Goal: Find specific page/section: Find specific page/section

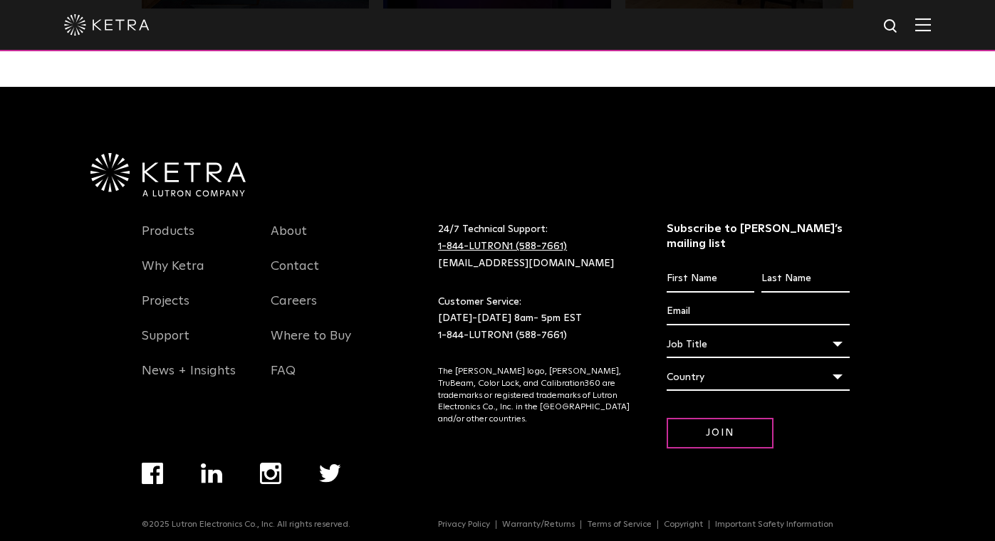
scroll to position [2990, 0]
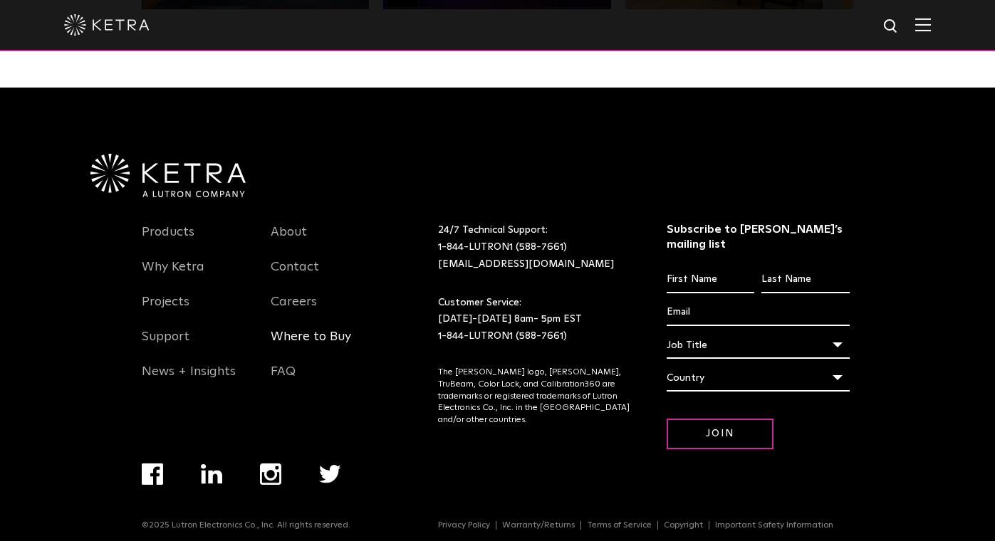
click at [323, 336] on link "Where to Buy" at bounding box center [311, 345] width 80 height 33
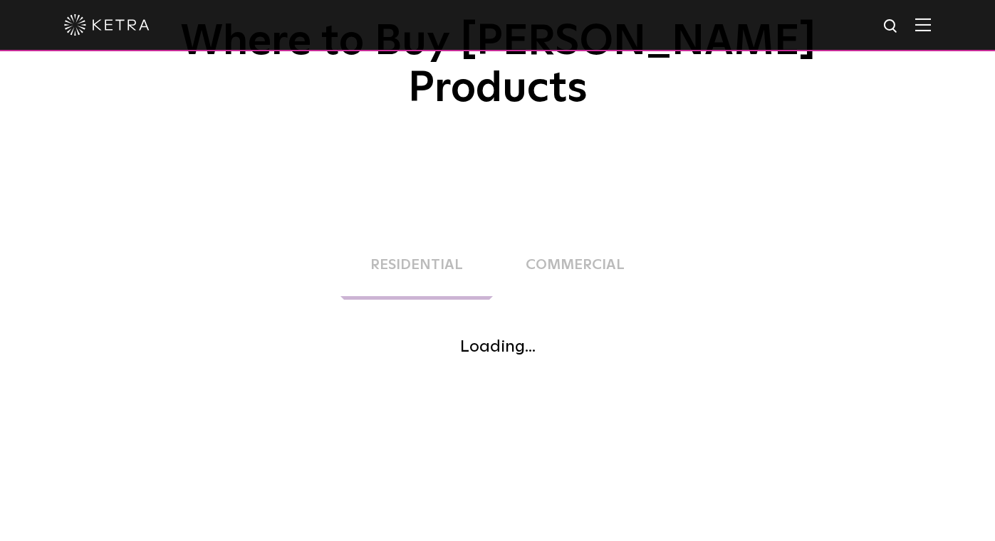
scroll to position [153, 0]
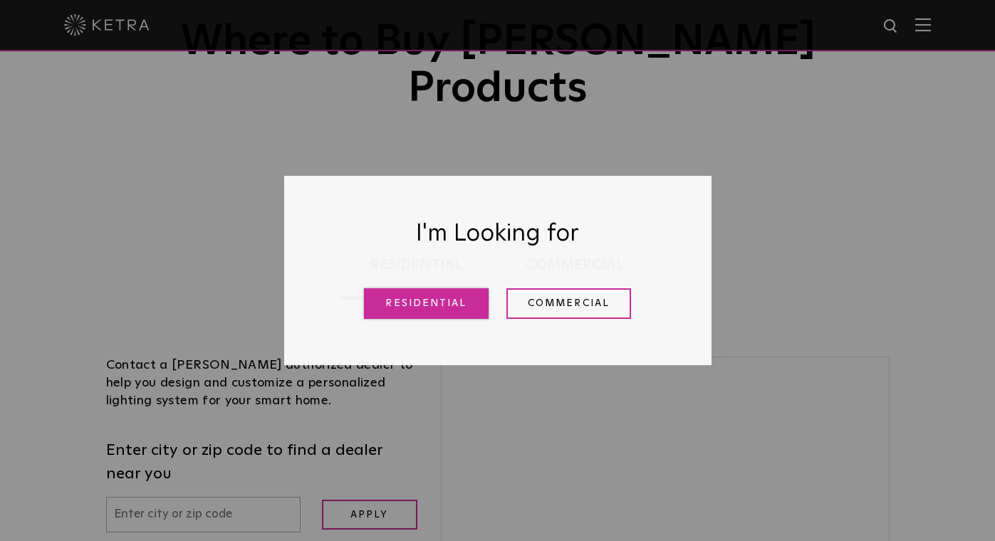
click at [461, 305] on link "Residential" at bounding box center [426, 303] width 125 height 31
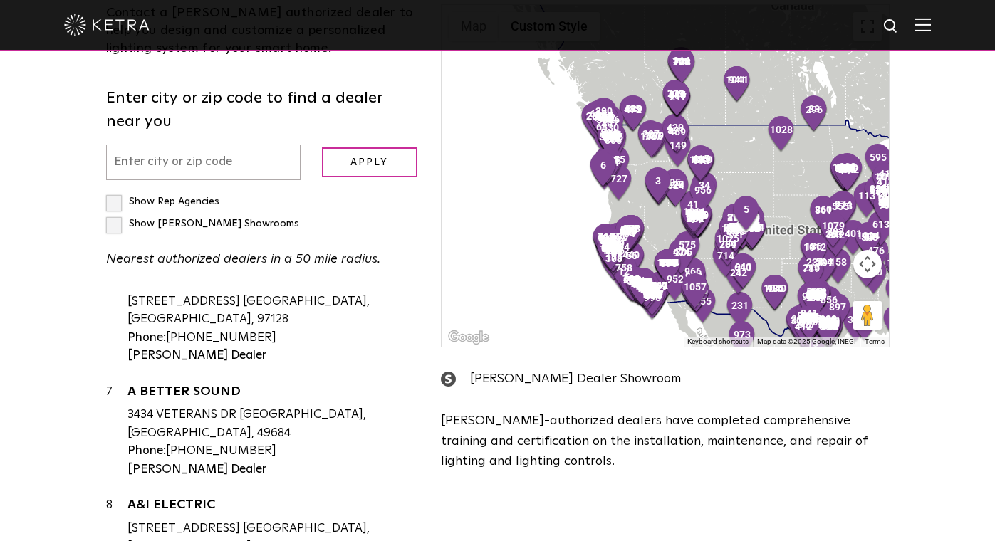
scroll to position [568, 0]
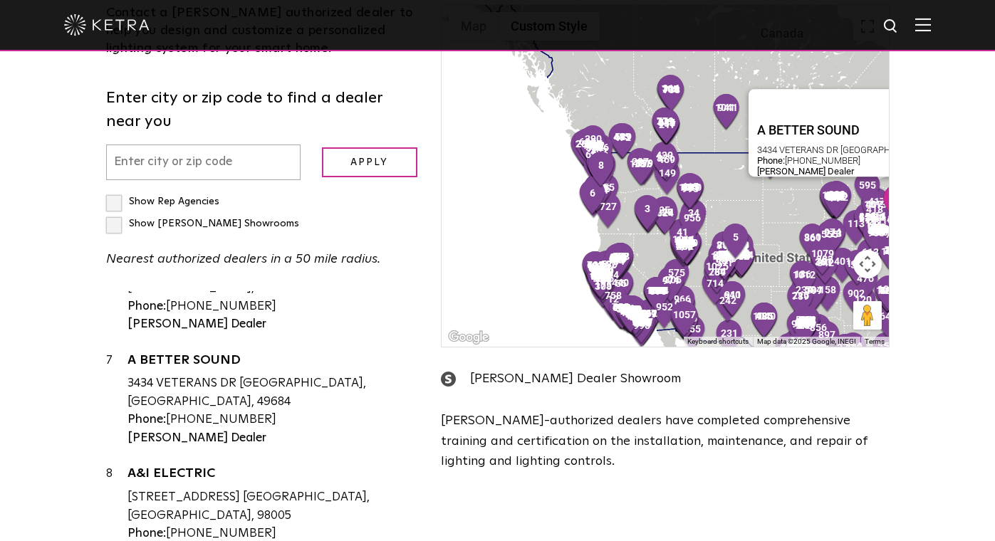
click at [218, 375] on div "3434 VETERANS DR [GEOGRAPHIC_DATA], [GEOGRAPHIC_DATA], 49684" at bounding box center [273, 393] width 293 height 36
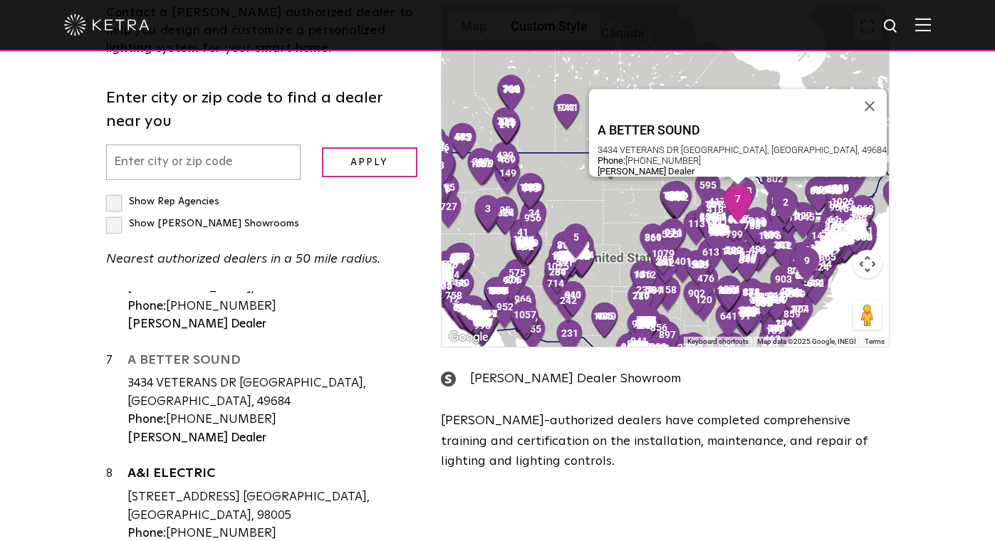
click at [204, 354] on link "A BETTER SOUND" at bounding box center [273, 363] width 293 height 18
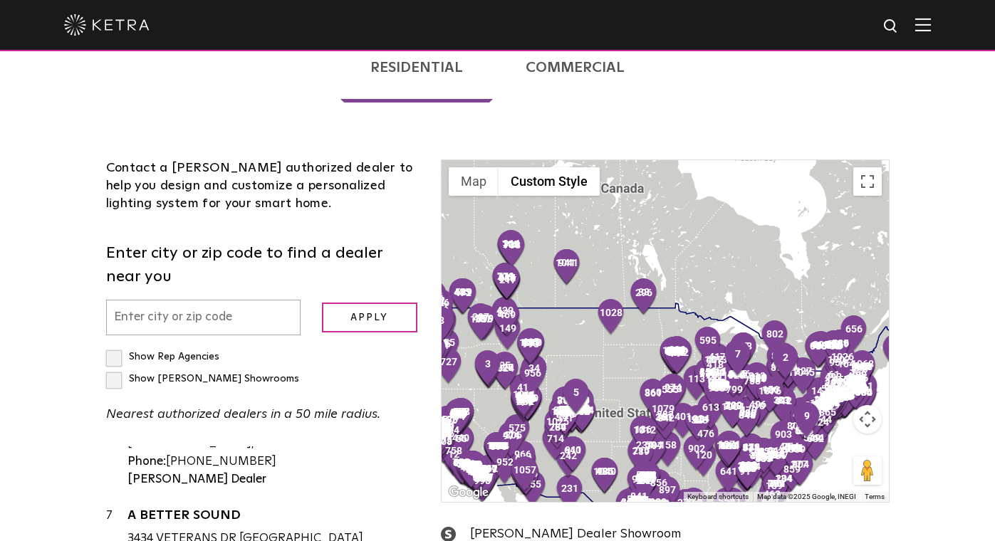
scroll to position [380, 0]
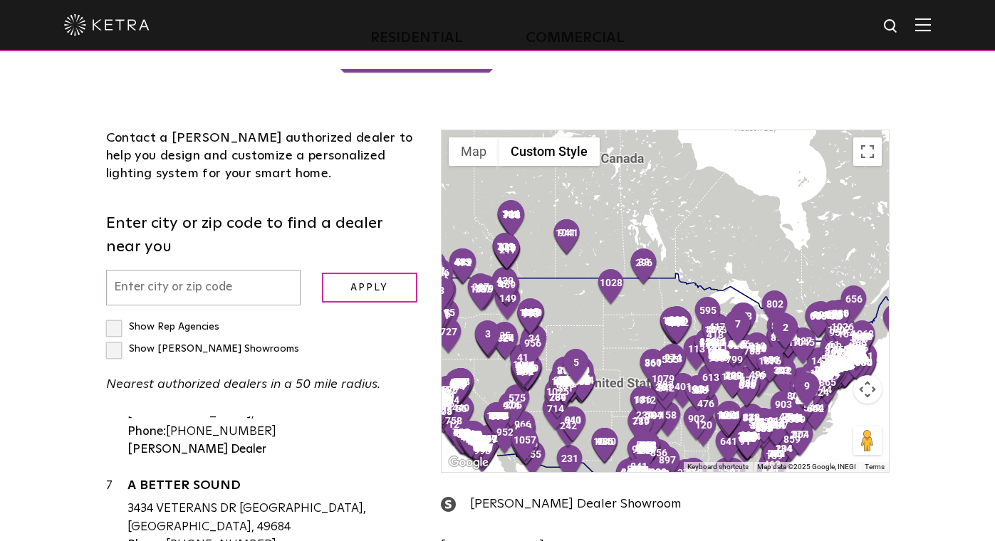
click at [218, 270] on input "text" at bounding box center [203, 288] width 194 height 36
type input "[GEOGRAPHIC_DATA]"
click at [369, 273] on input "Apply" at bounding box center [369, 288] width 95 height 31
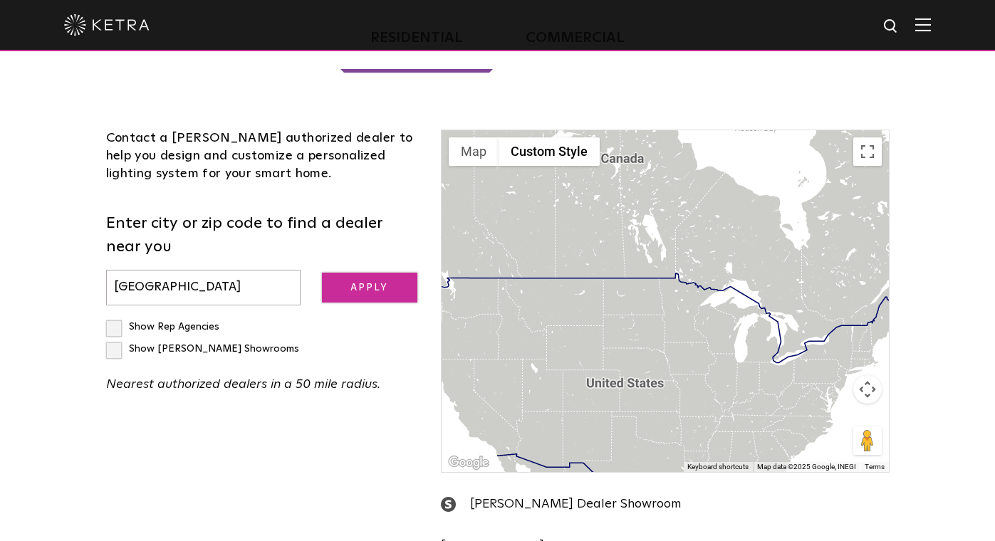
scroll to position [0, 0]
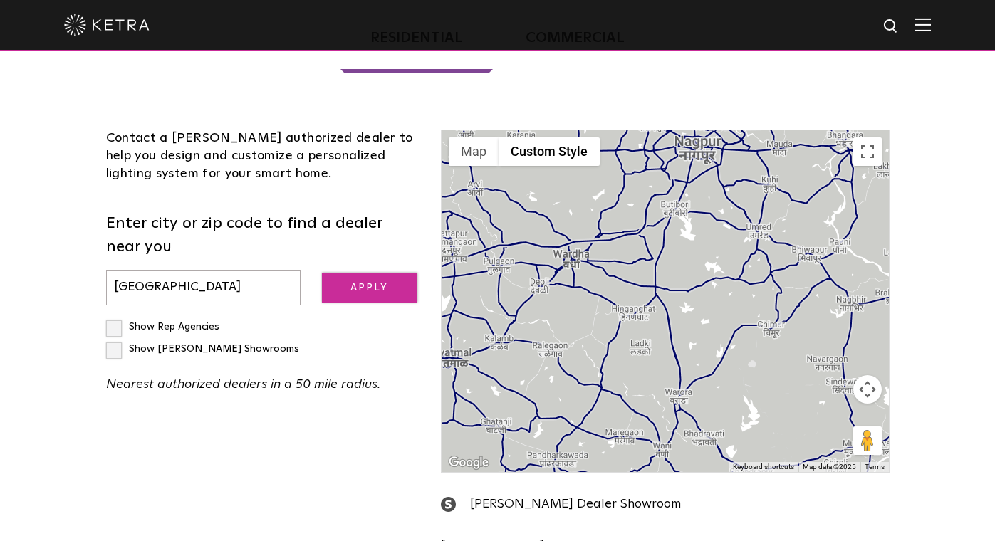
click at [367, 273] on input "Apply" at bounding box center [369, 288] width 95 height 31
